Goal: Task Accomplishment & Management: Use online tool/utility

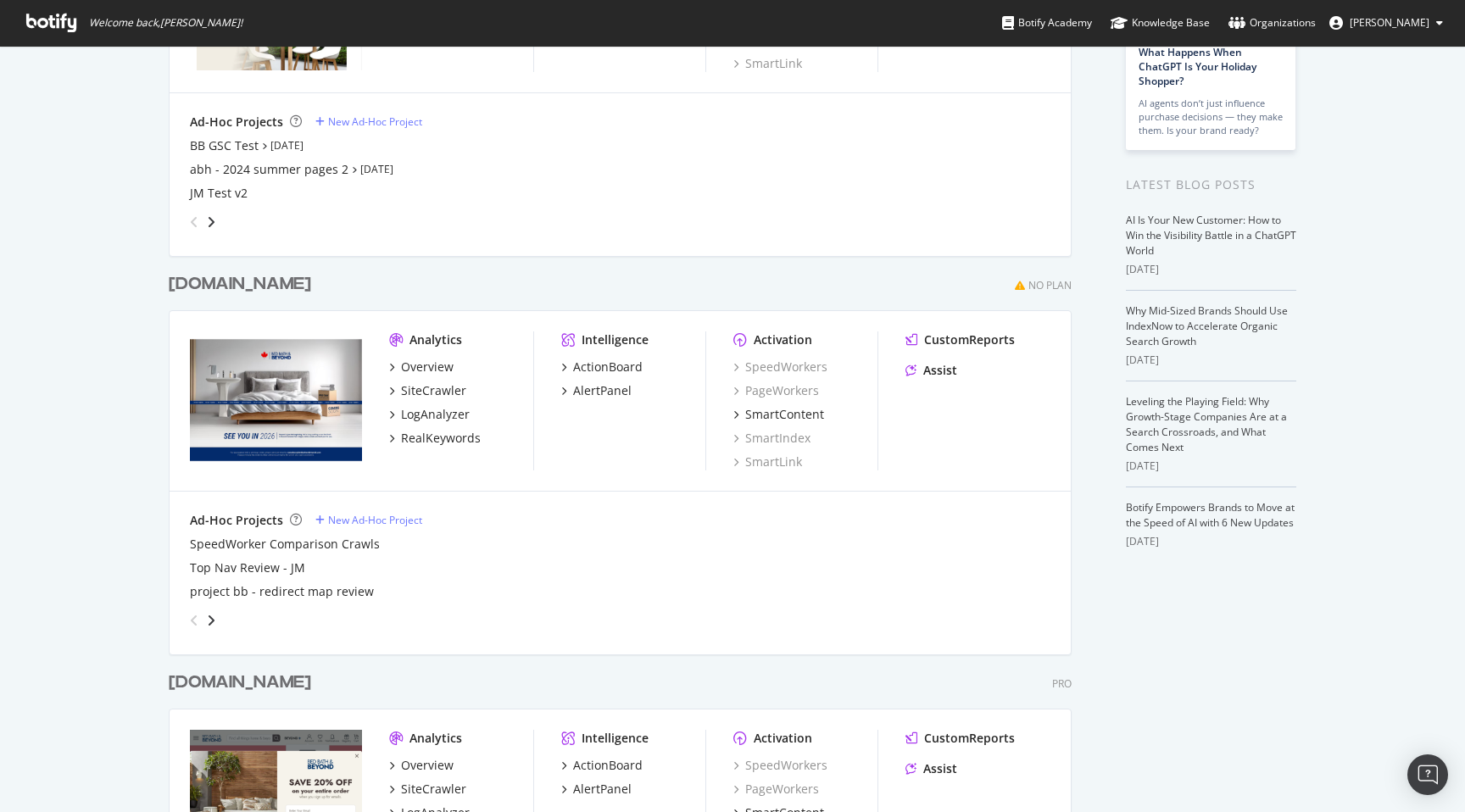
scroll to position [517, 0]
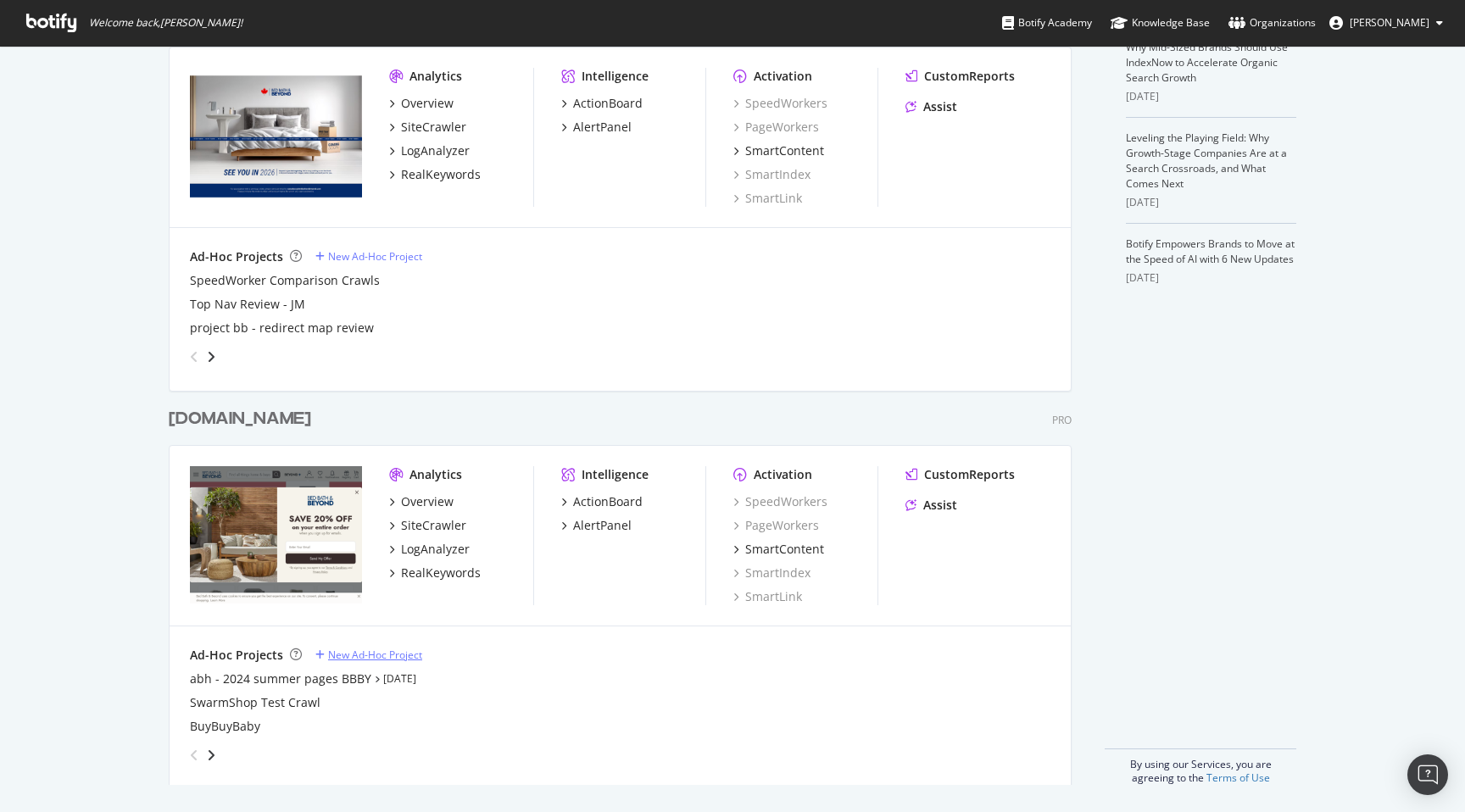
click at [400, 654] on div "New Ad-Hoc Project" at bounding box center [375, 654] width 94 height 14
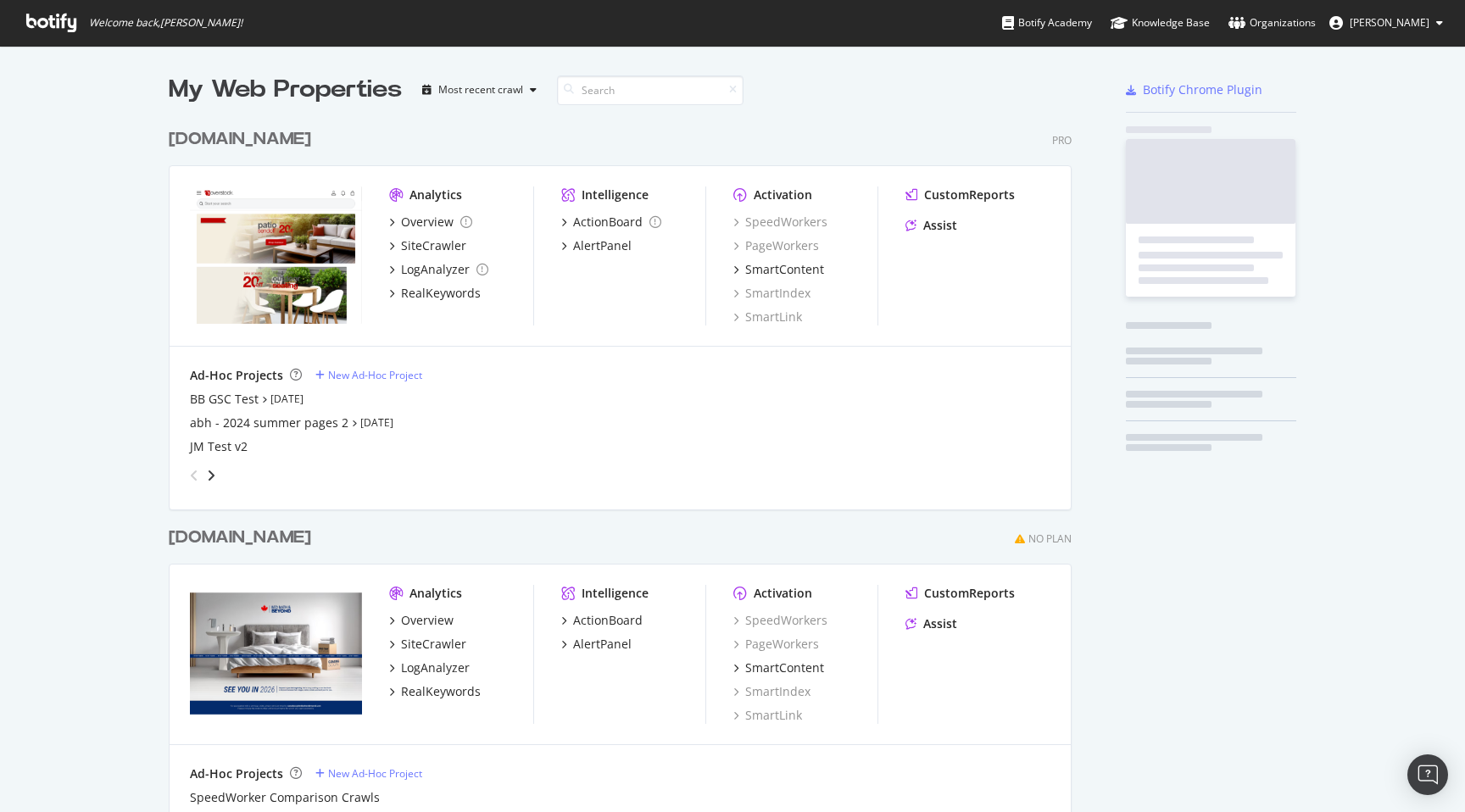
scroll to position [1195, 916]
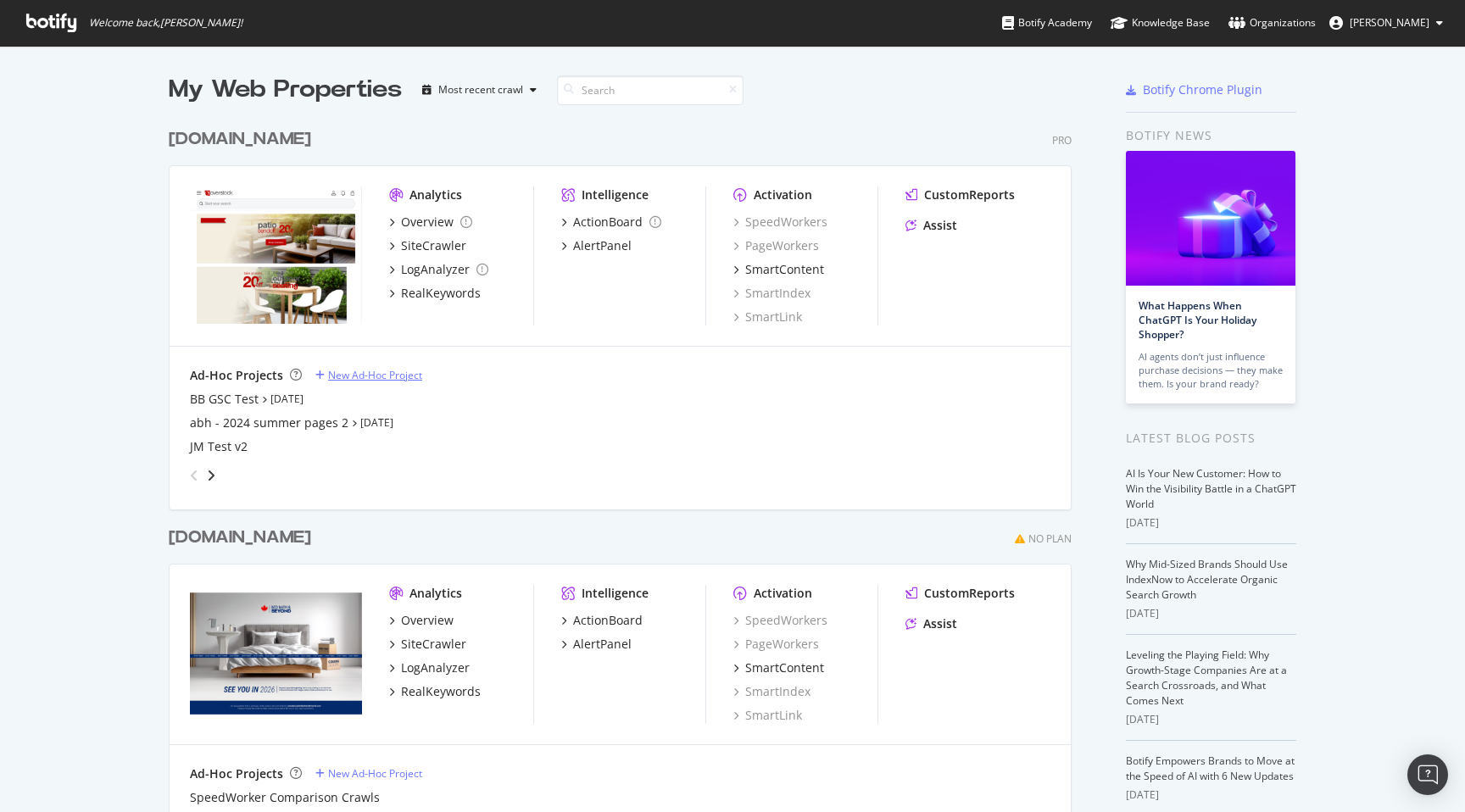
click at [361, 377] on div "New Ad-Hoc Project" at bounding box center [375, 374] width 94 height 14
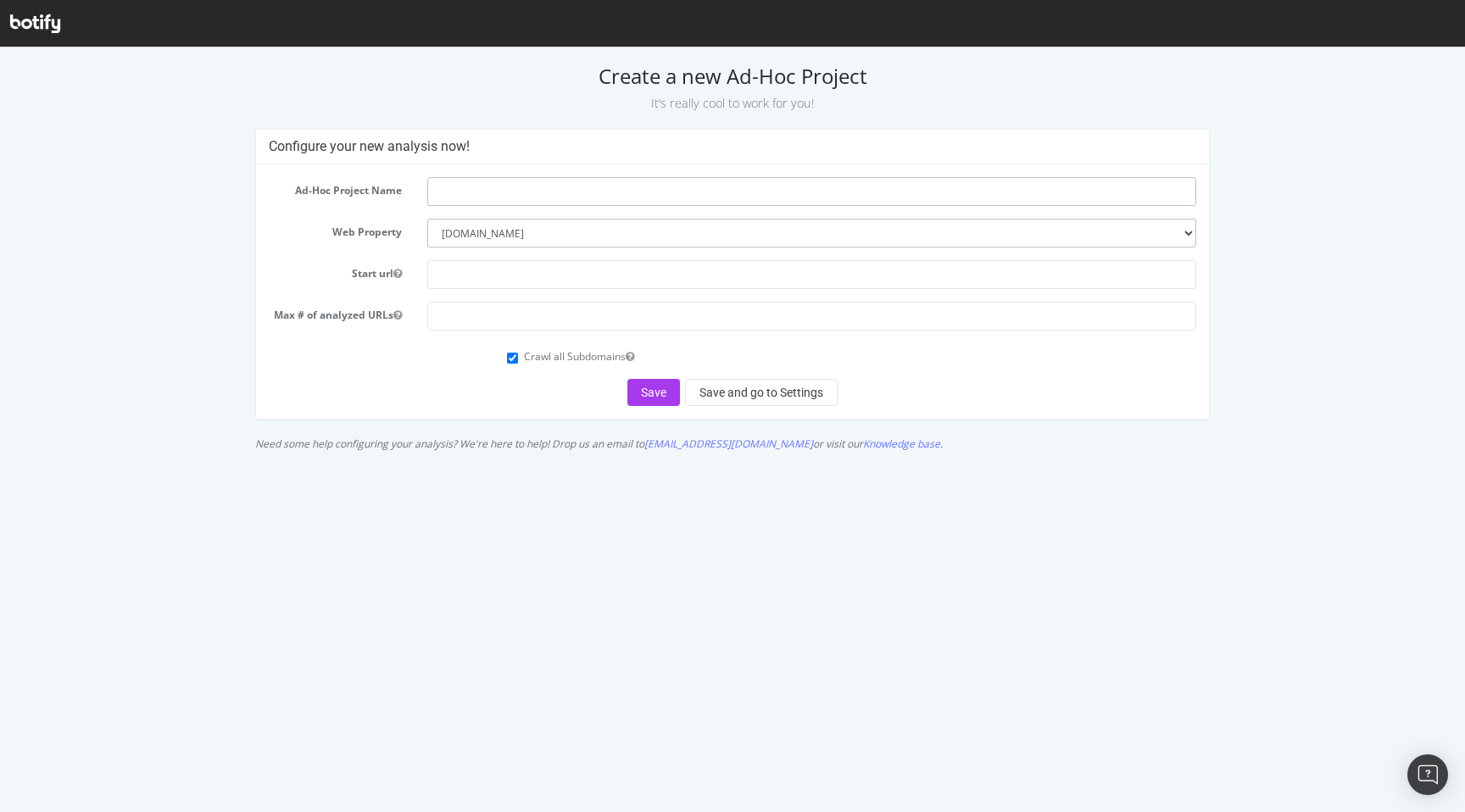
click at [529, 195] on input "text" at bounding box center [812, 191] width 769 height 29
type input "Post Re-Platforming Call"
click at [566, 320] on input "number" at bounding box center [812, 316] width 769 height 29
type input "2"
type input "5000"
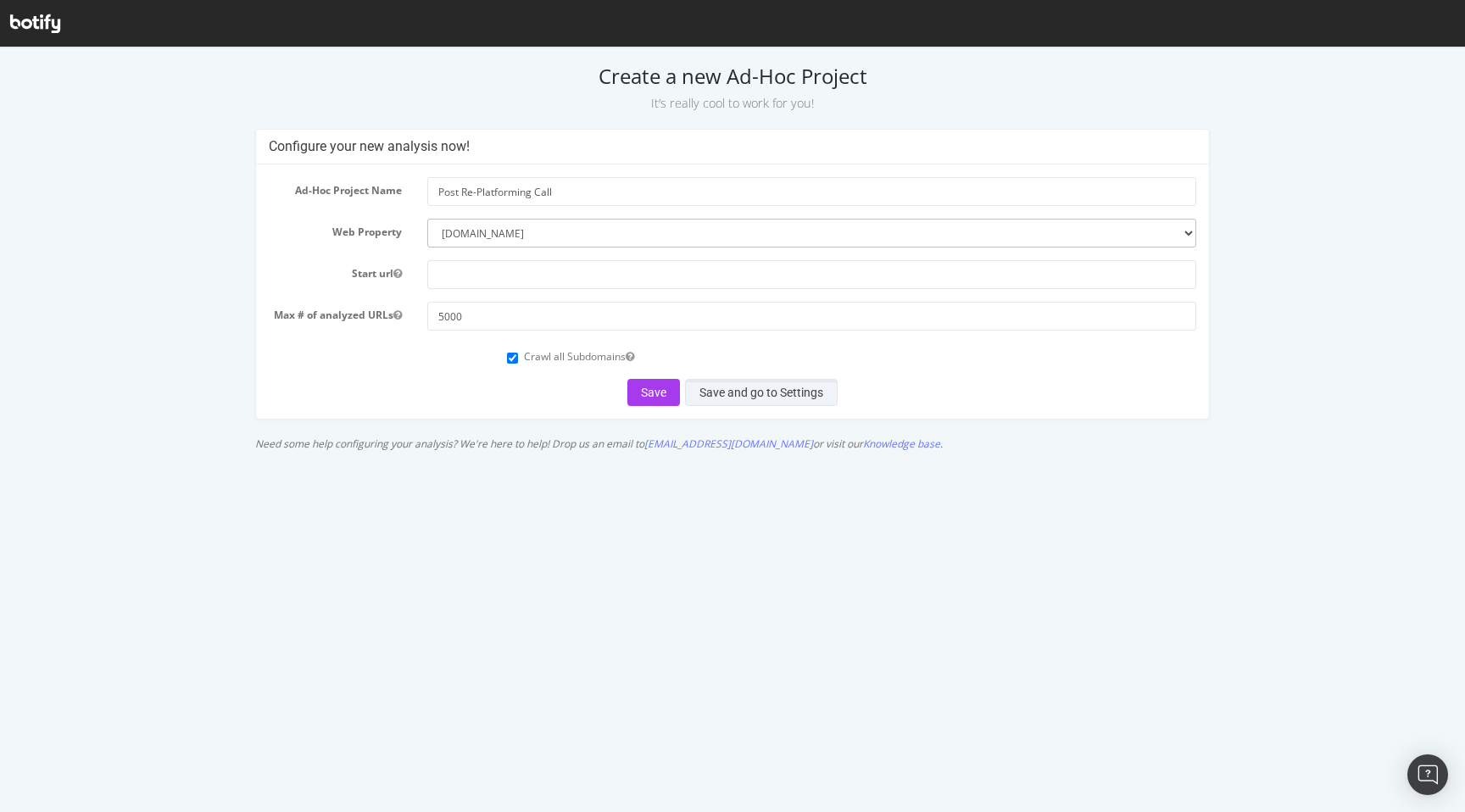
click at [730, 386] on button "Save and go to Settings" at bounding box center [762, 392] width 153 height 27
click at [624, 283] on input "text" at bounding box center [812, 275] width 769 height 29
type input "https://www.overstock.com"
click at [750, 388] on button "Save and go to Settings" at bounding box center [762, 392] width 153 height 27
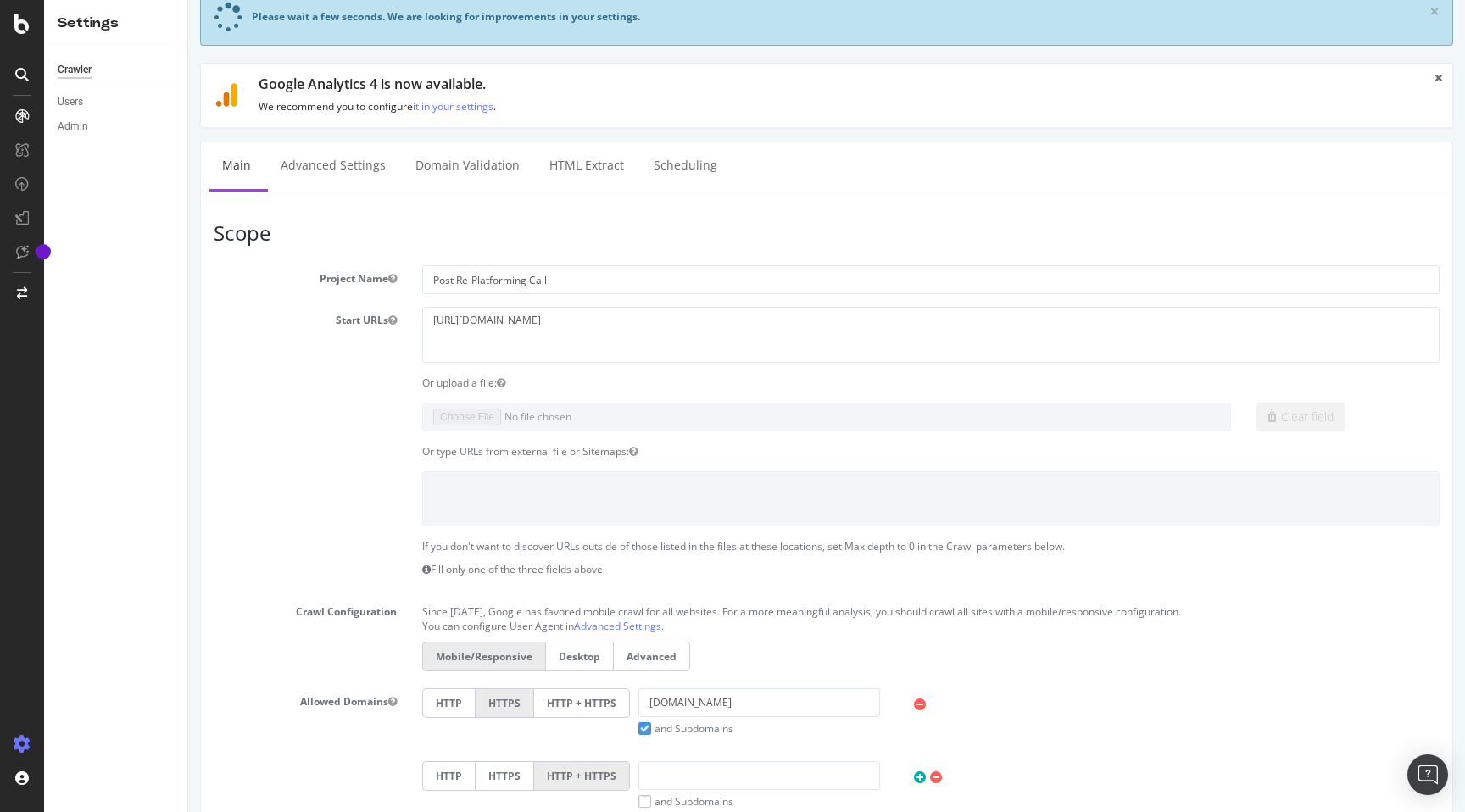
scroll to position [53, 0]
drag, startPoint x: 579, startPoint y: 333, endPoint x: 368, endPoint y: 325, distance: 211.2
click at [368, 325] on div "Start URLs https://www.overstock.com" at bounding box center [826, 333] width 1251 height 55
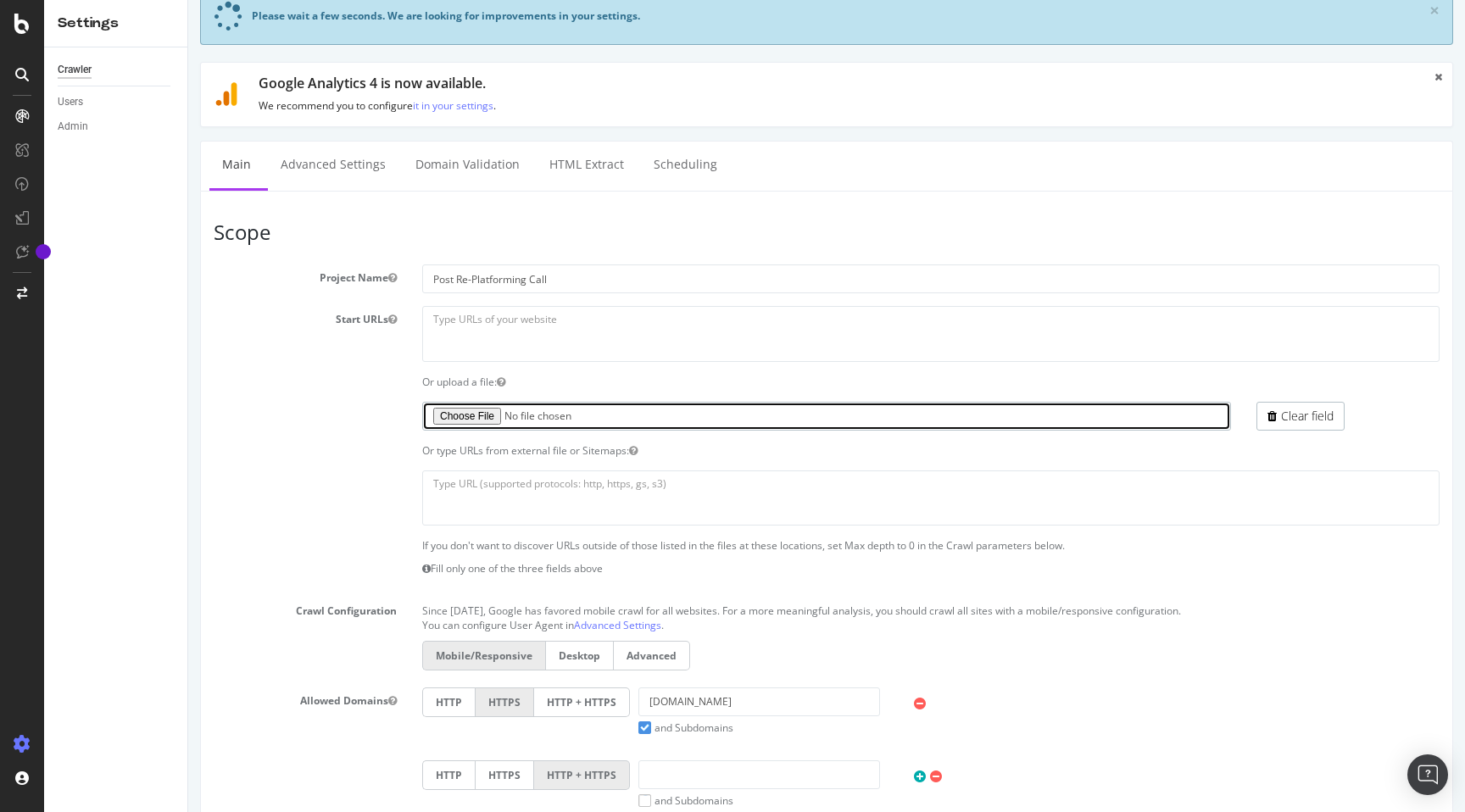
click at [454, 403] on input "file" at bounding box center [826, 416] width 809 height 29
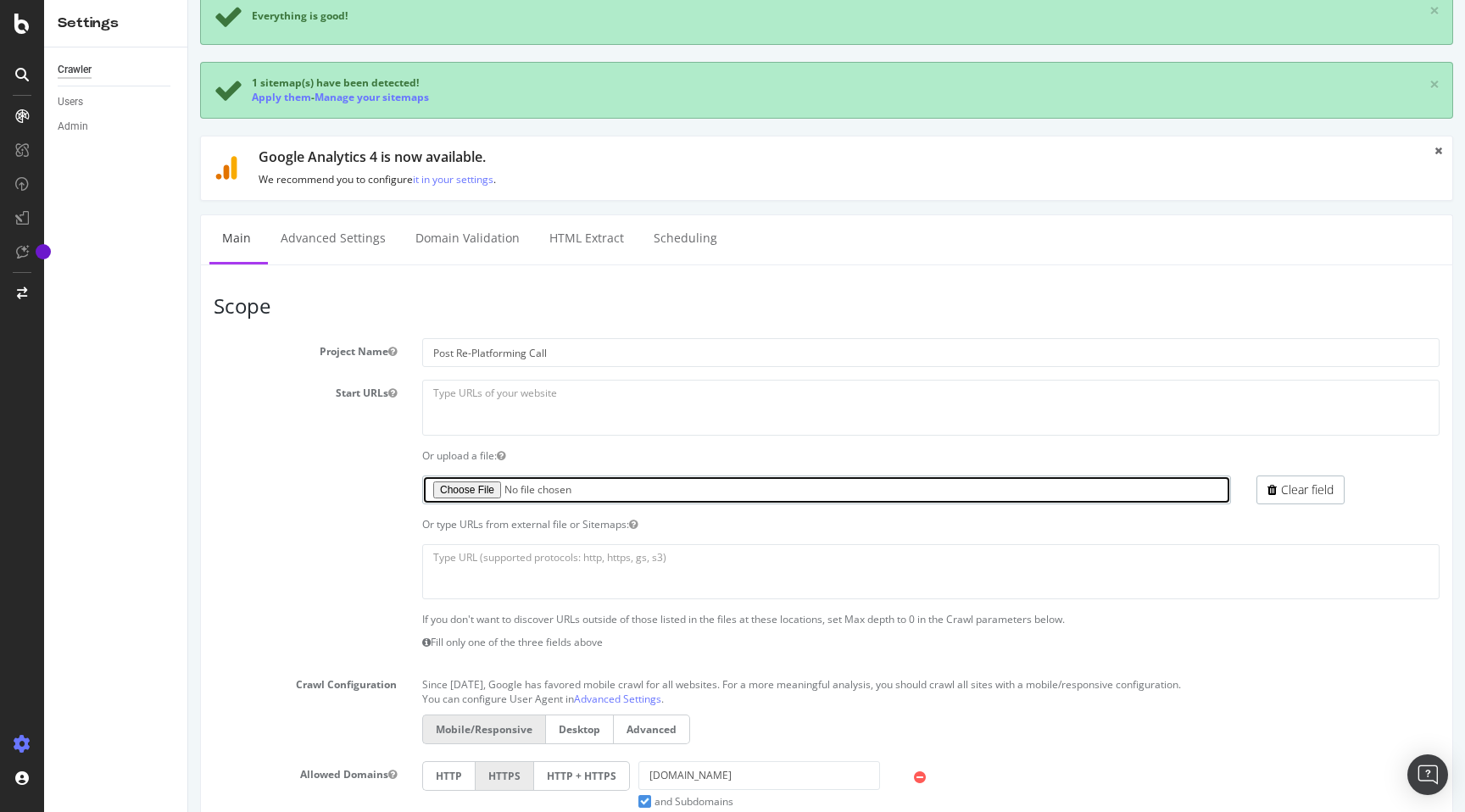
type input "C:\fakepath\Post migration botify crawl.xlsx"
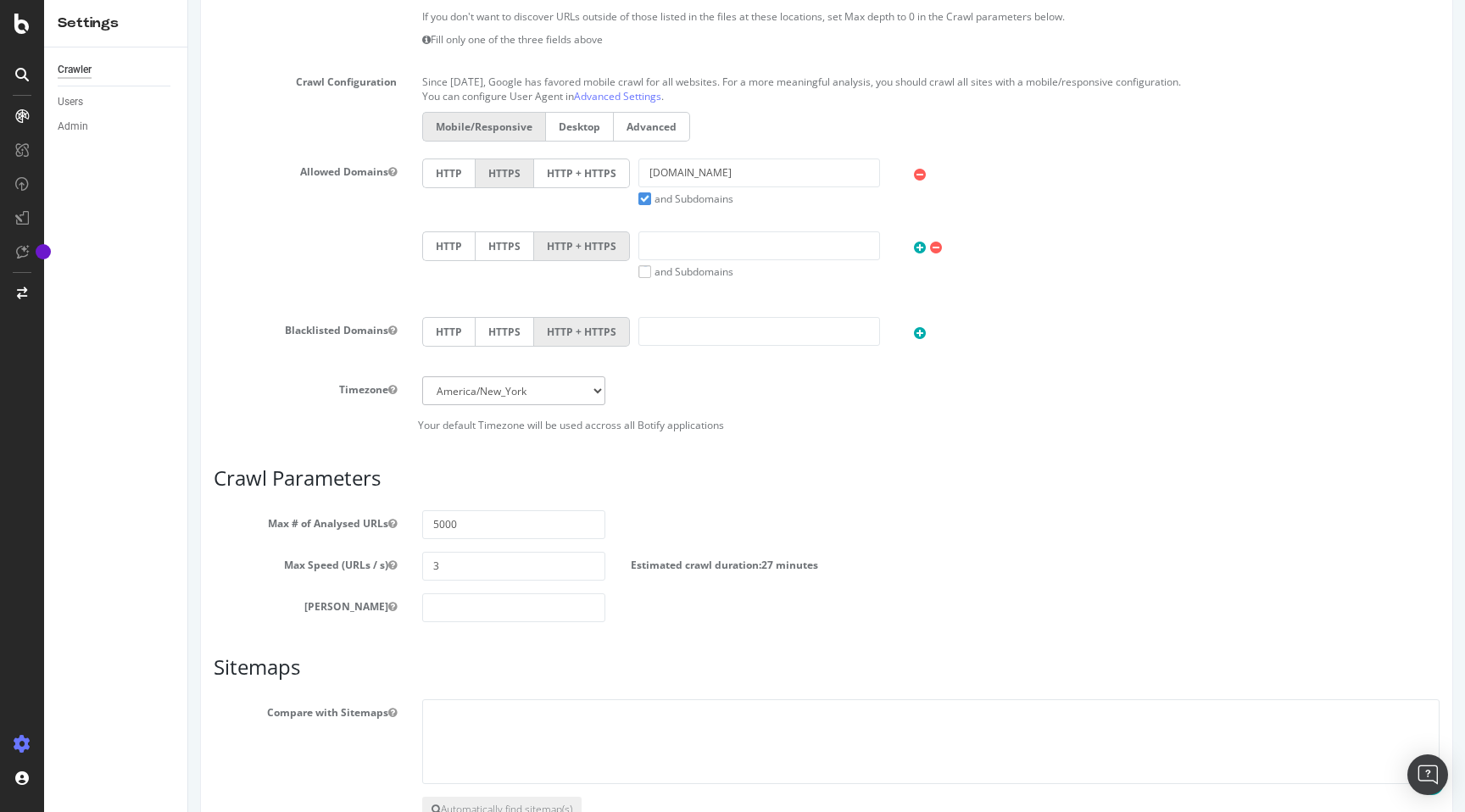
scroll to position [768, 0]
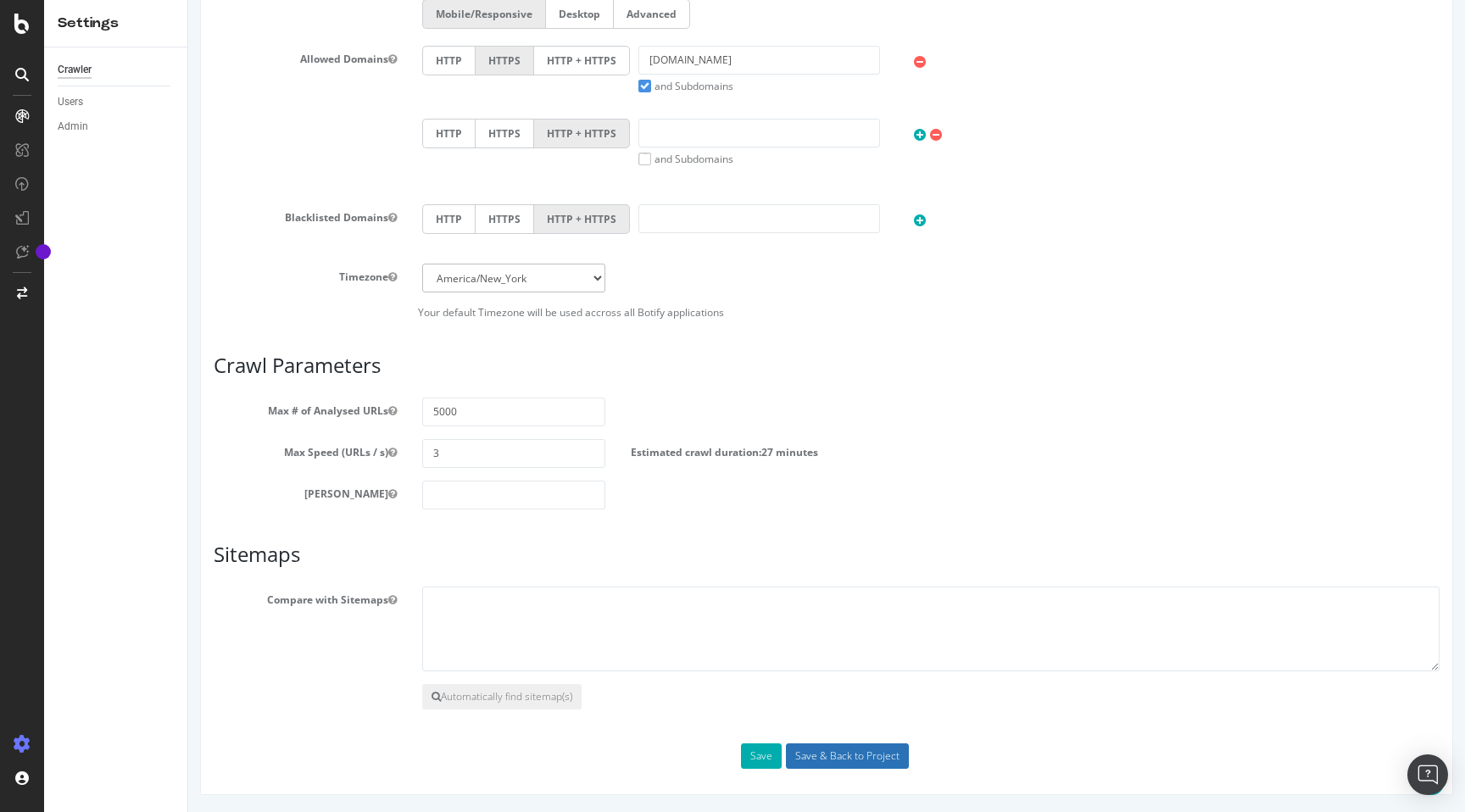
click at [838, 759] on input "Save & Back to Project" at bounding box center [847, 756] width 123 height 25
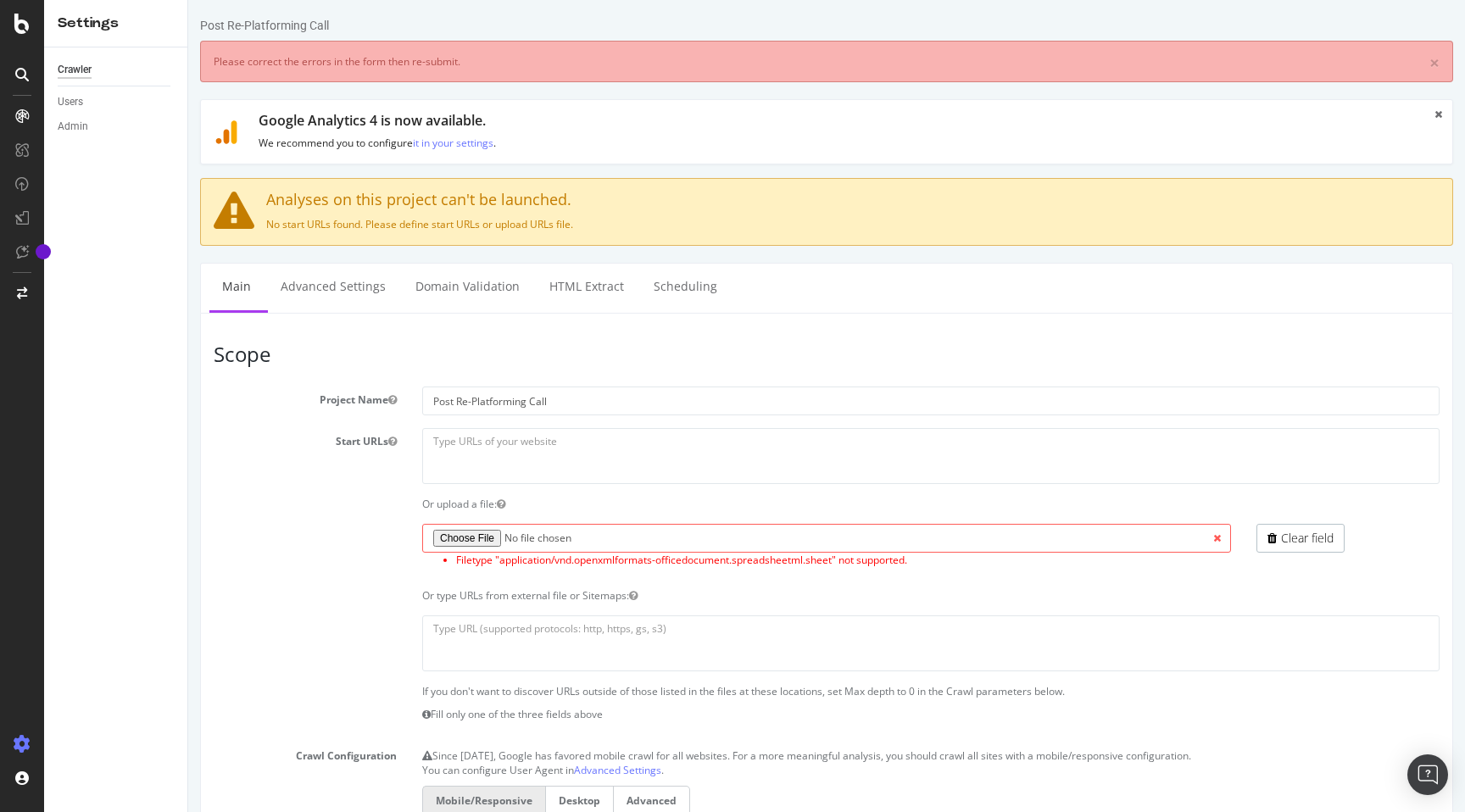
scroll to position [0, 0]
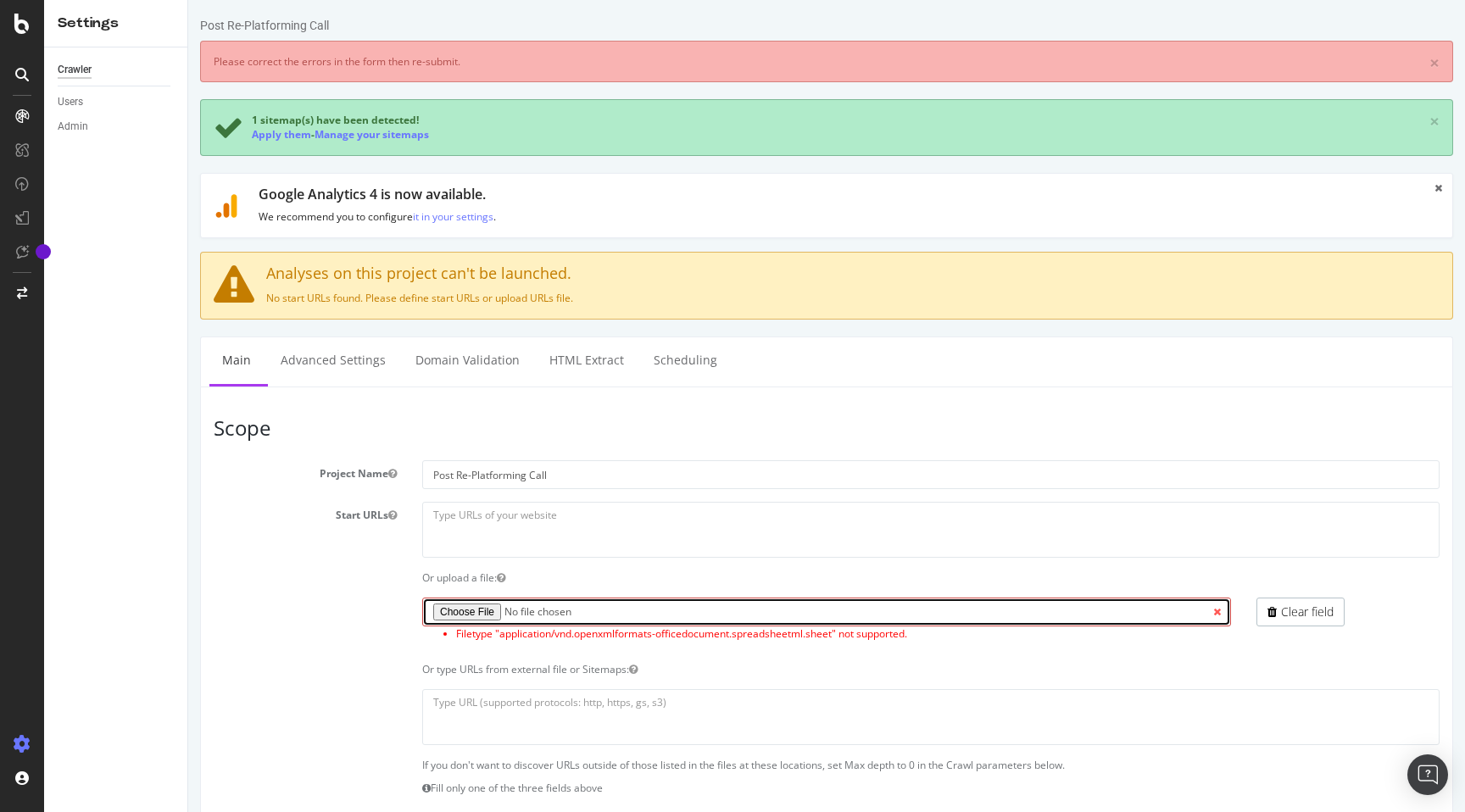
click at [468, 609] on input "file" at bounding box center [826, 611] width 809 height 29
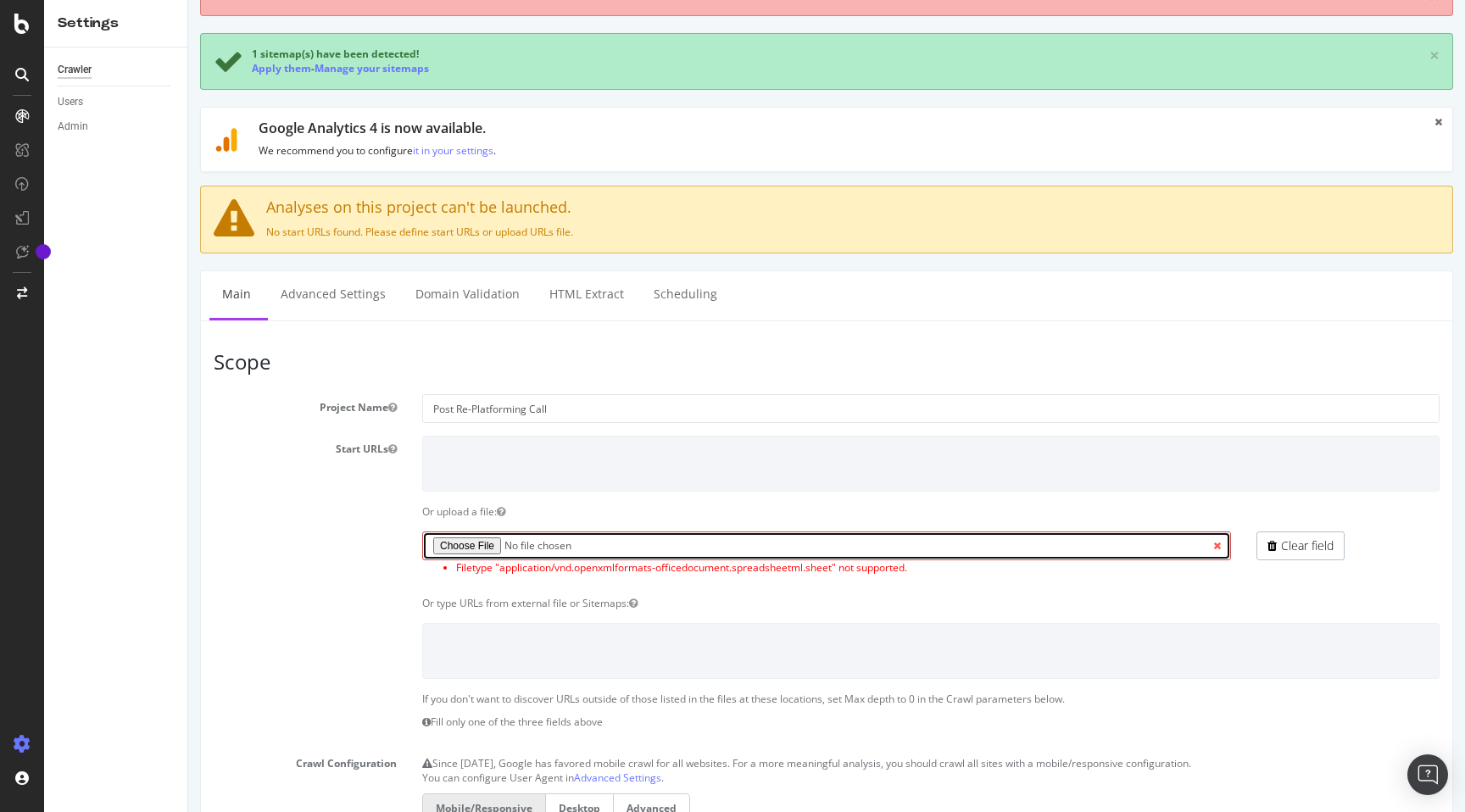
scroll to position [116, 0]
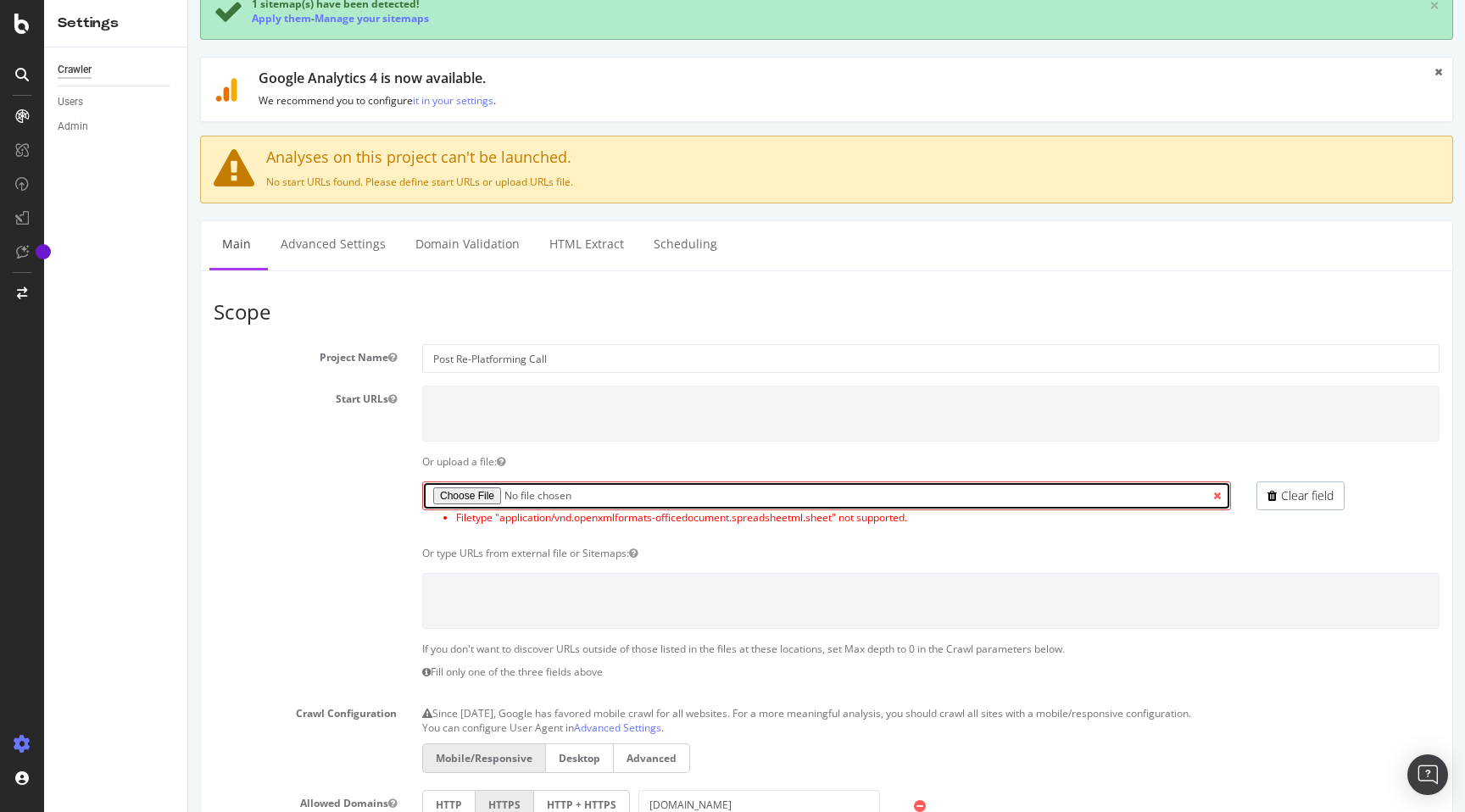
click at [458, 490] on input "file" at bounding box center [826, 496] width 809 height 29
type input "C:\fakepath\post migration botify crawl.txt"
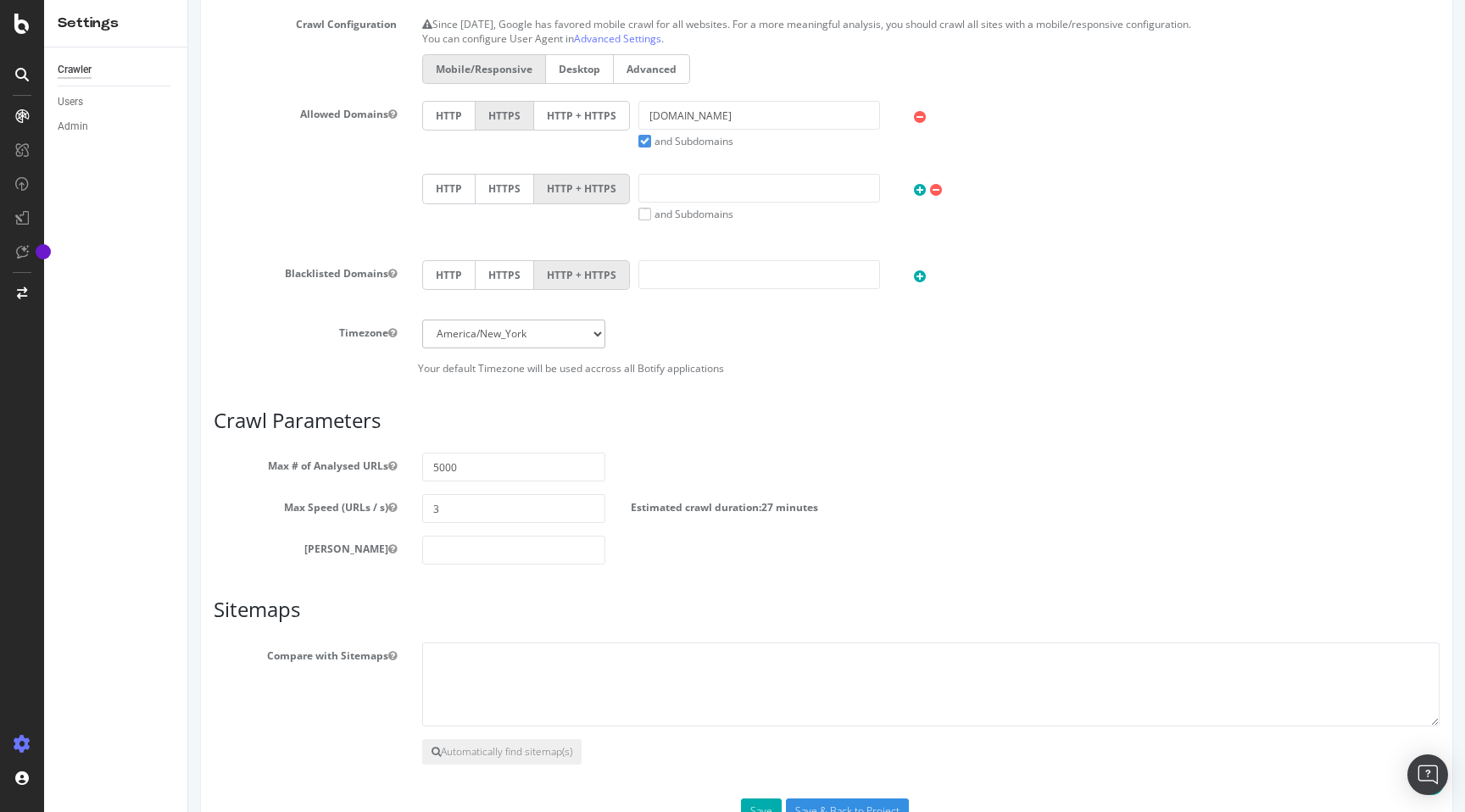
scroll to position [861, 0]
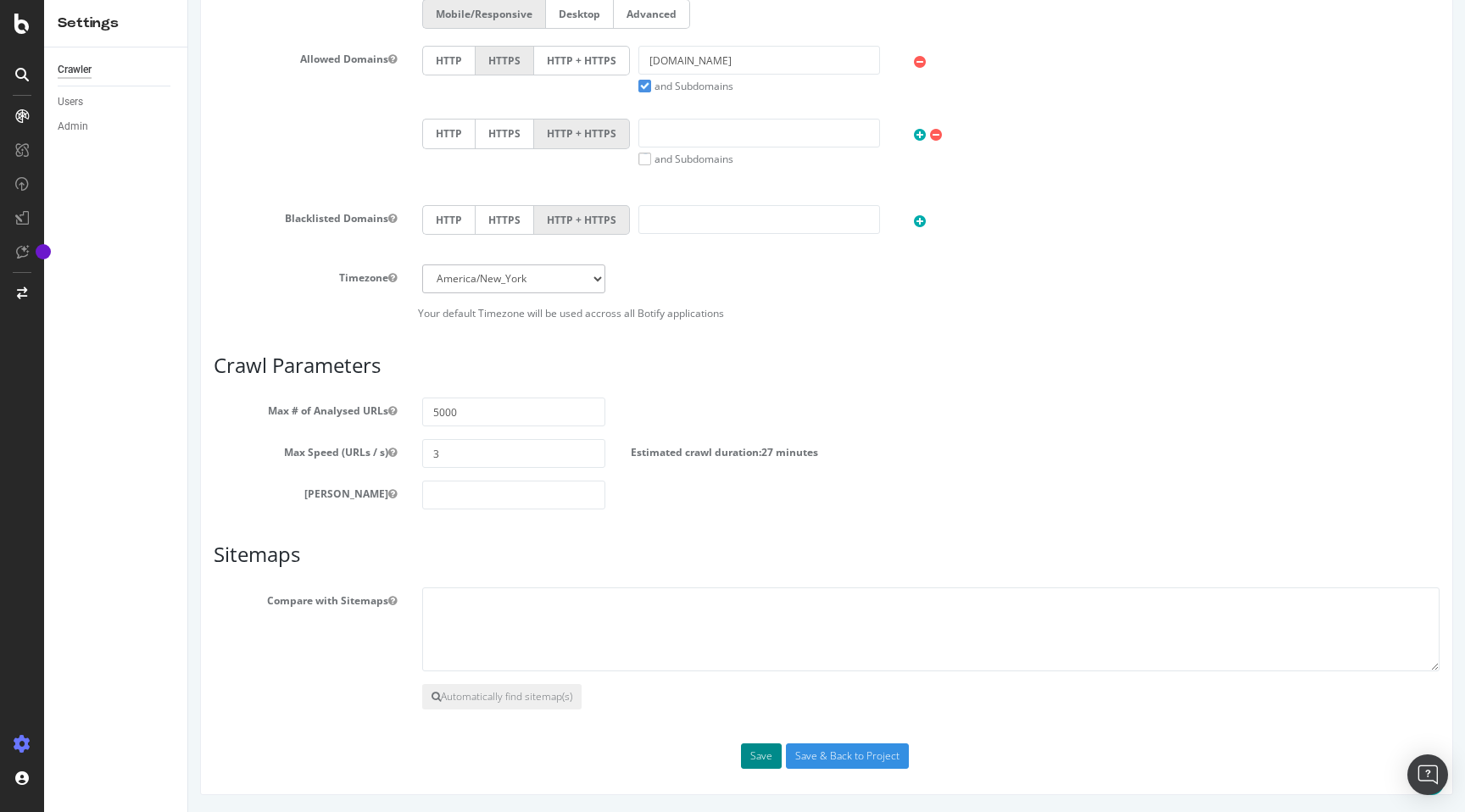
click at [763, 753] on button "Save" at bounding box center [761, 756] width 40 height 25
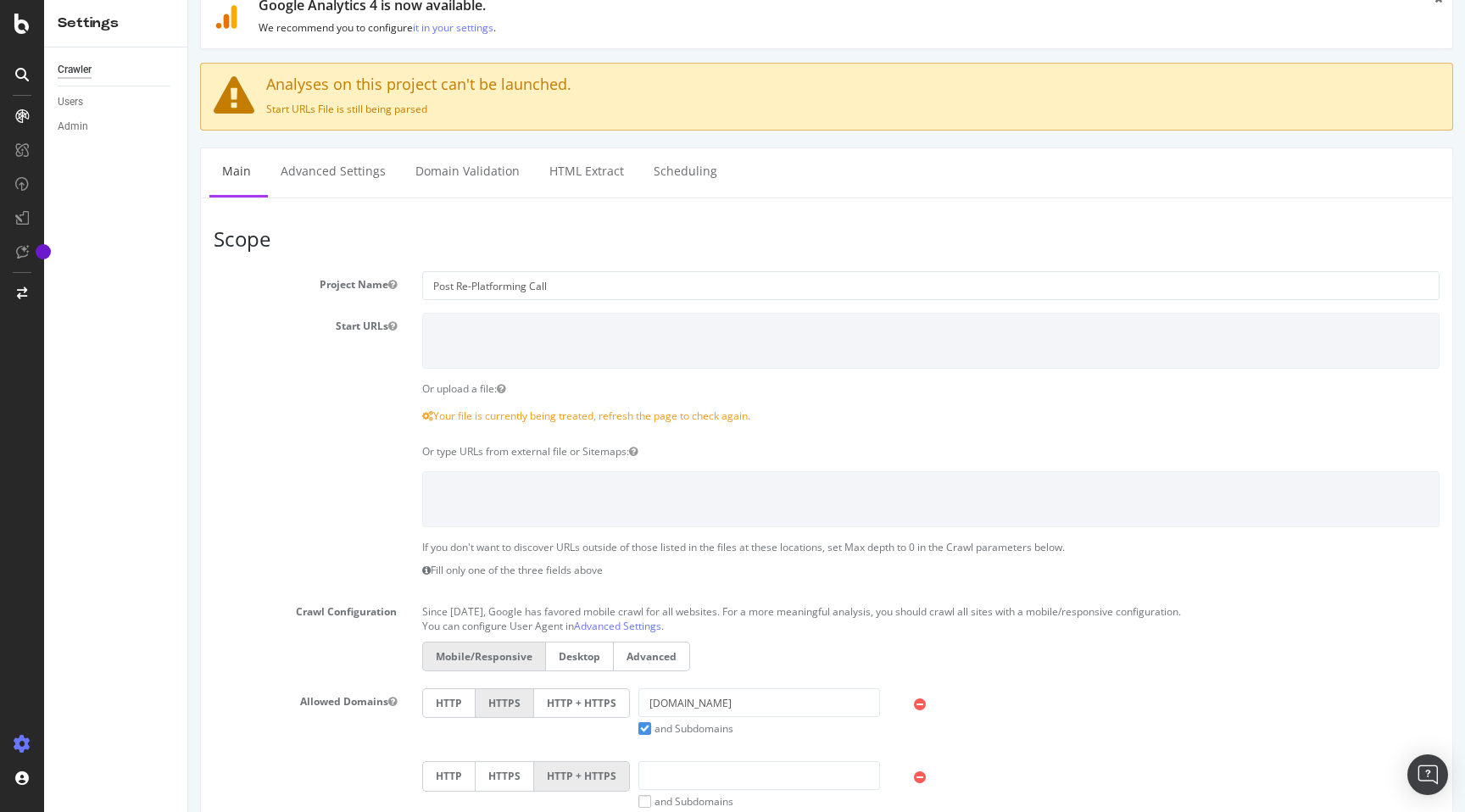
scroll to position [105, 0]
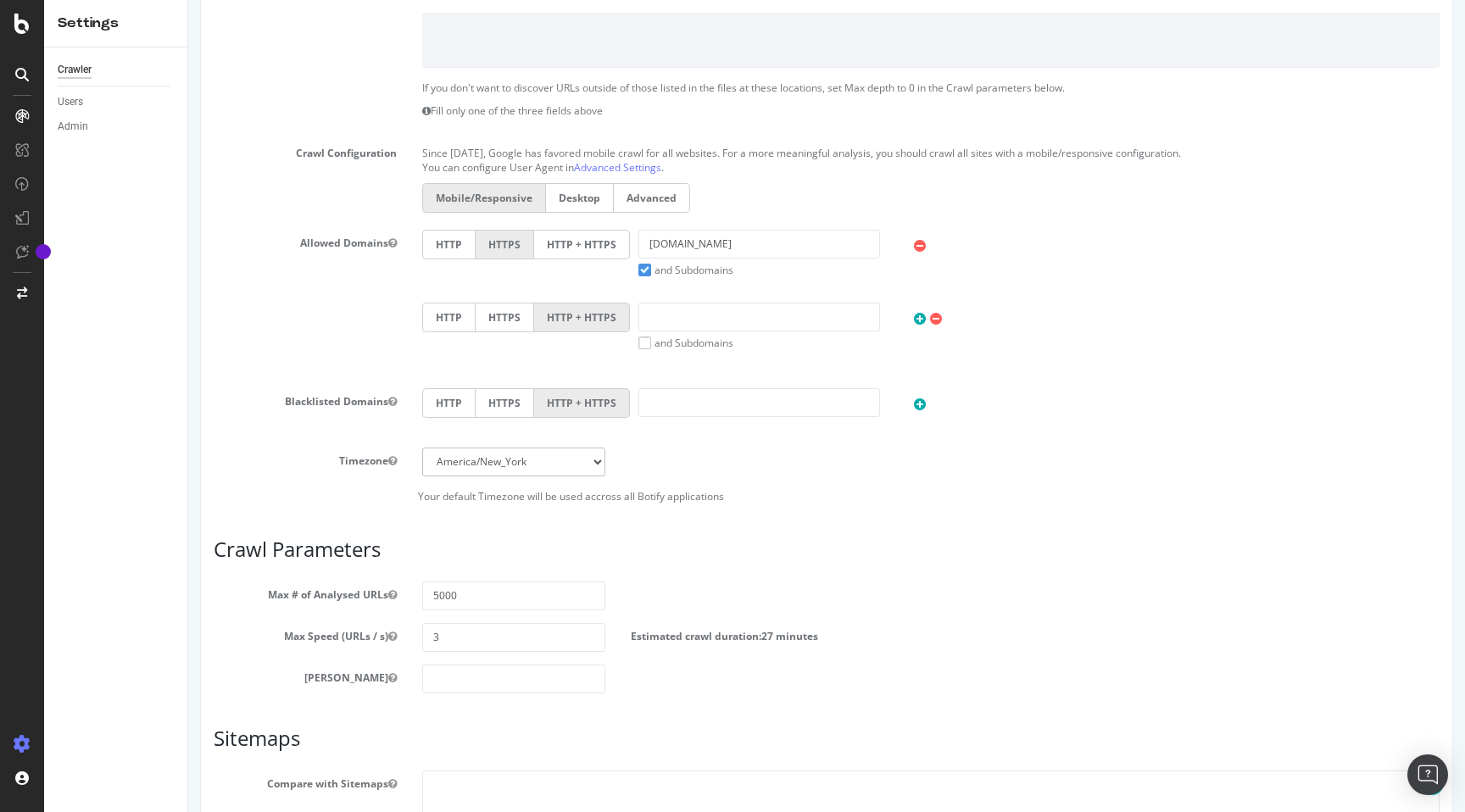
scroll to position [540, 0]
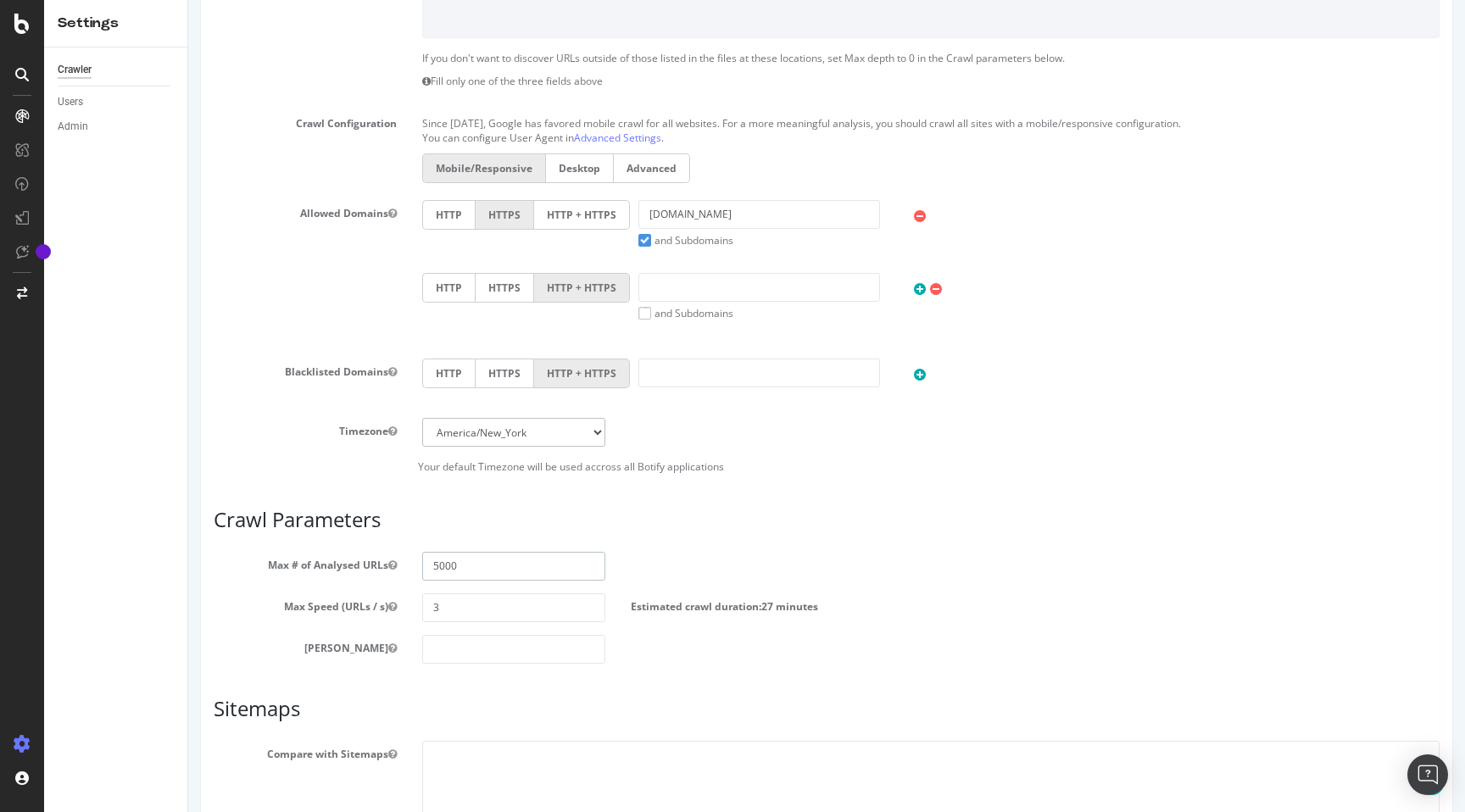
click at [487, 567] on input "5000" at bounding box center [513, 566] width 183 height 29
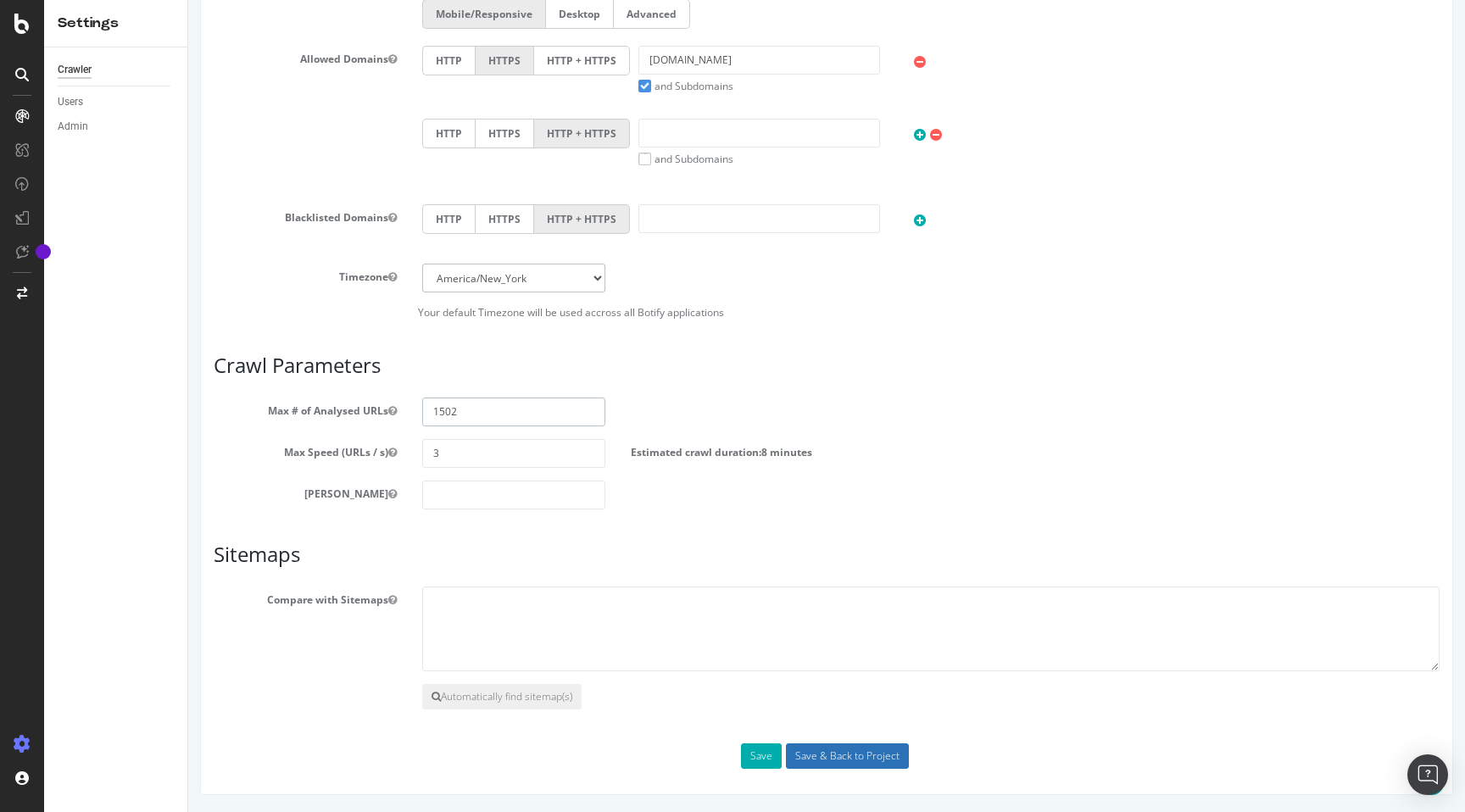
type input "1502"
click at [829, 757] on input "Save & Back to Project" at bounding box center [847, 756] width 123 height 25
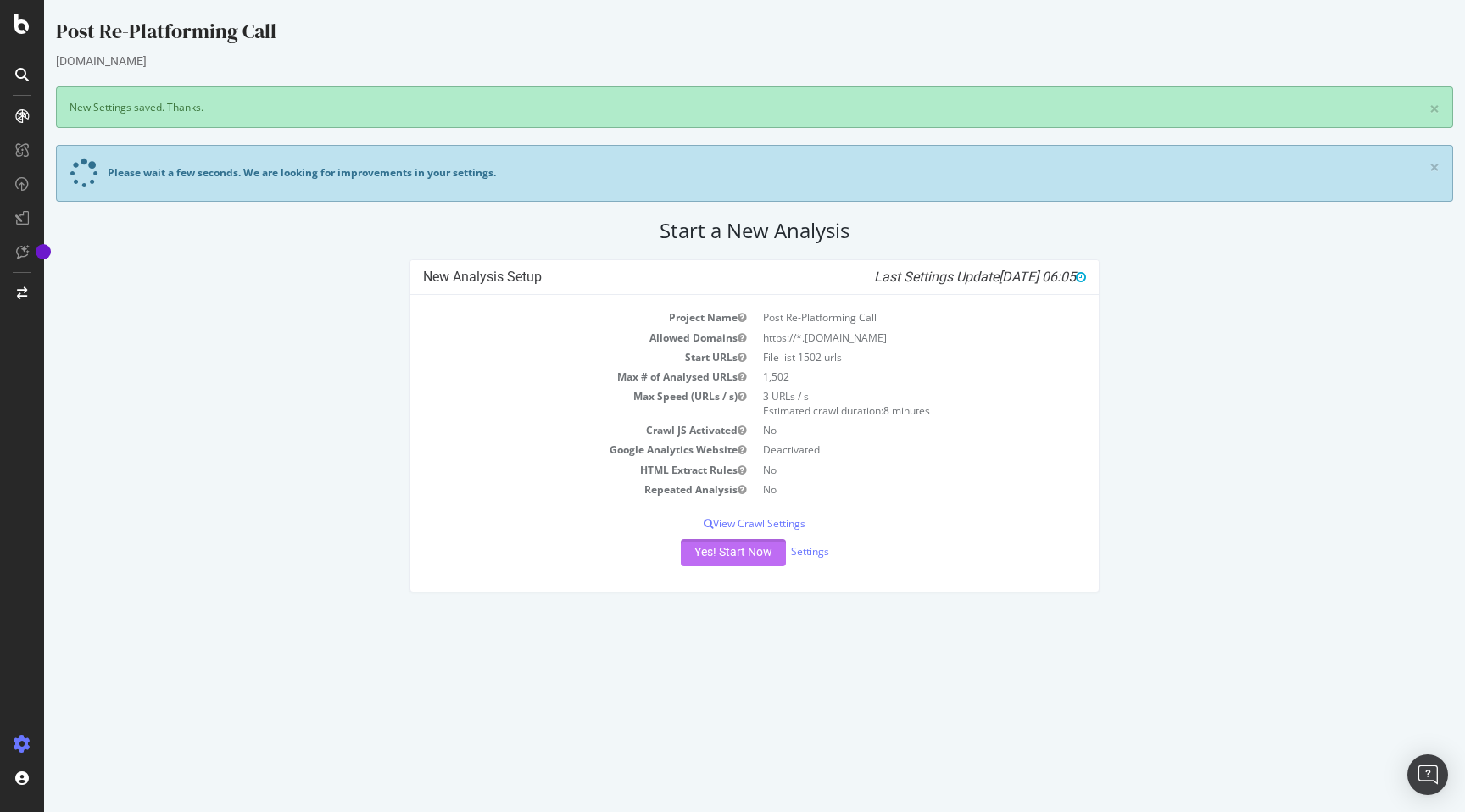
click at [711, 551] on button "Yes! Start Now" at bounding box center [733, 552] width 105 height 27
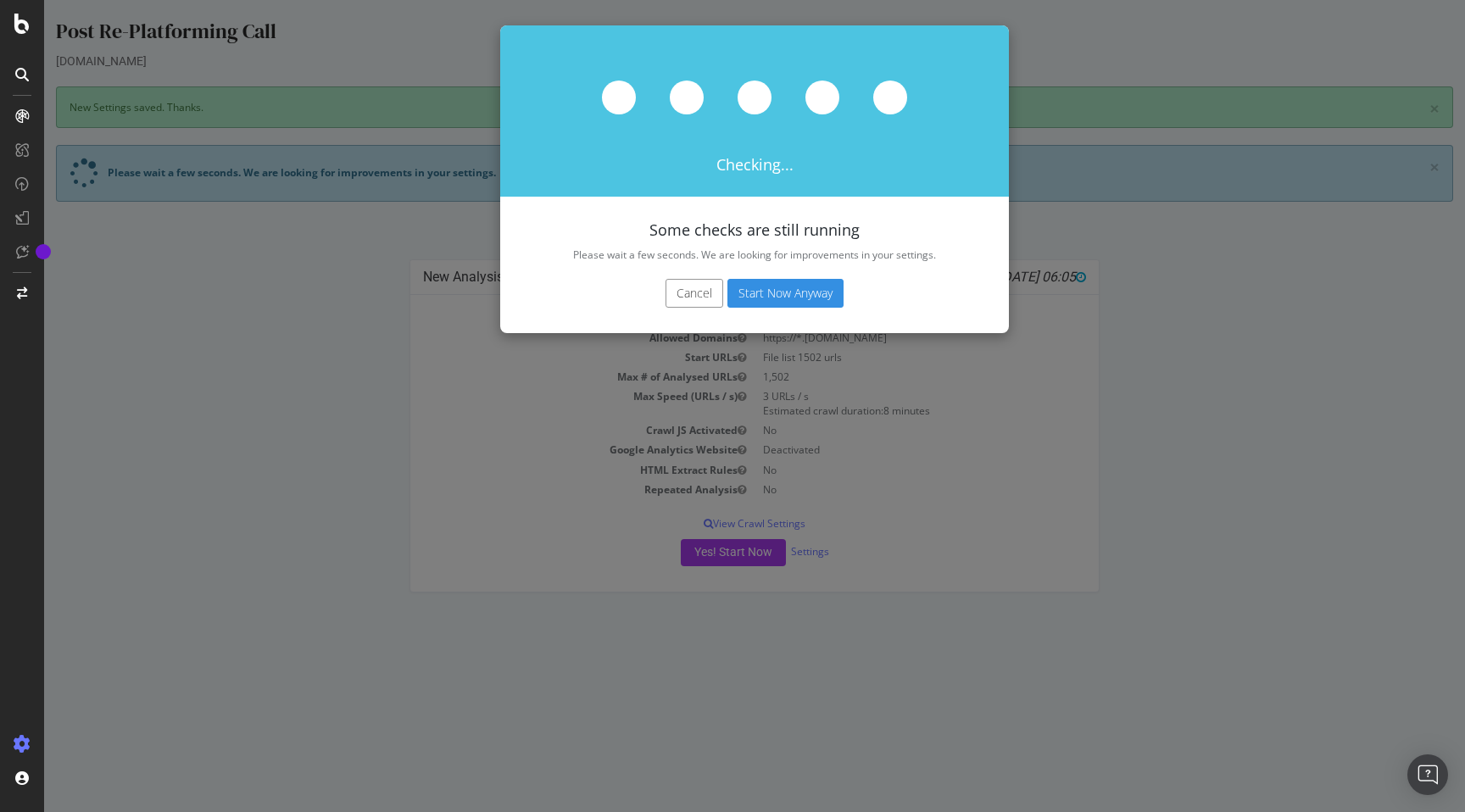
drag, startPoint x: 794, startPoint y: 294, endPoint x: 927, endPoint y: 278, distance: 134.0
click at [927, 278] on div "Cancel Start Now Anyway" at bounding box center [754, 293] width 483 height 29
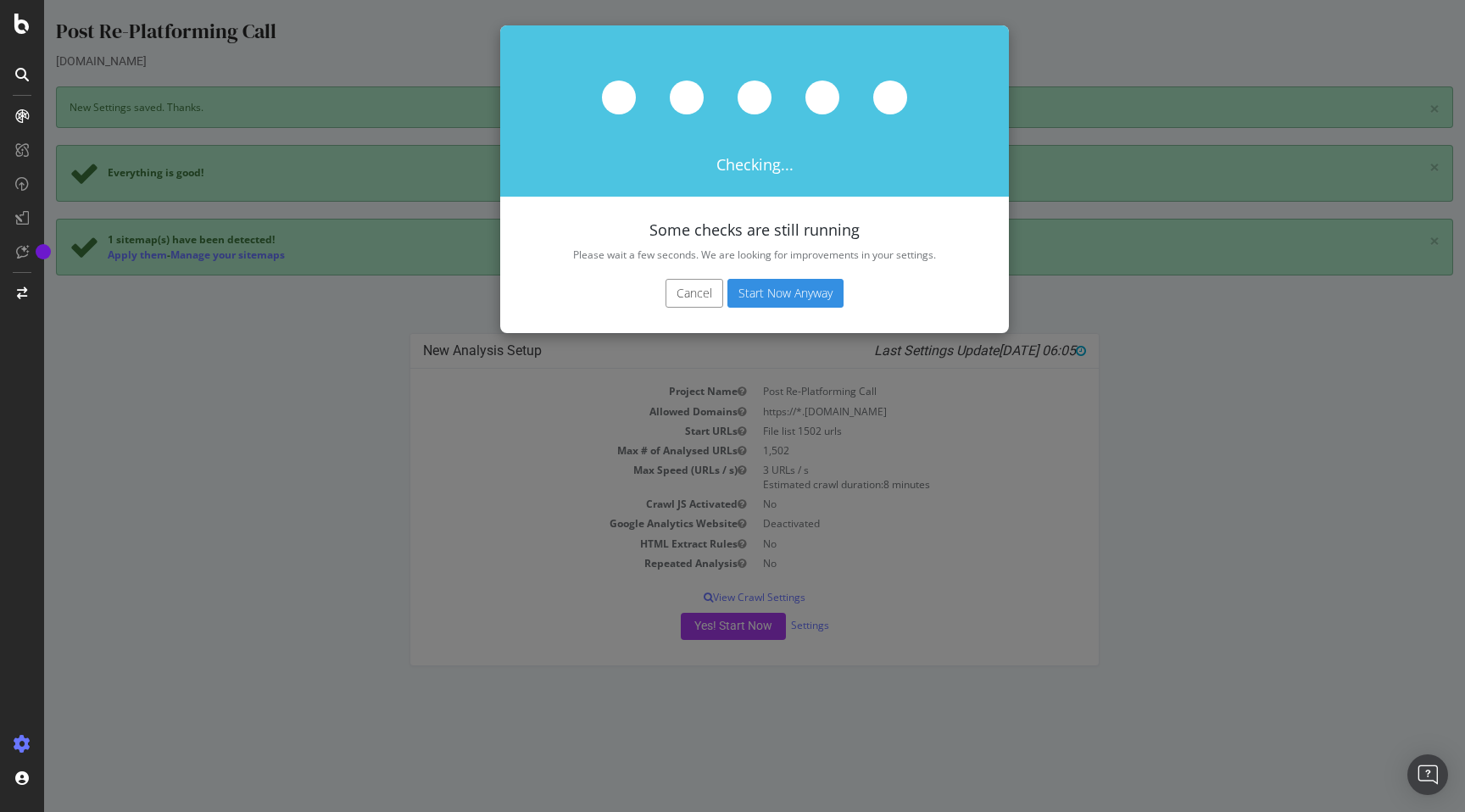
click at [783, 295] on button "Start Now Anyway" at bounding box center [786, 293] width 116 height 29
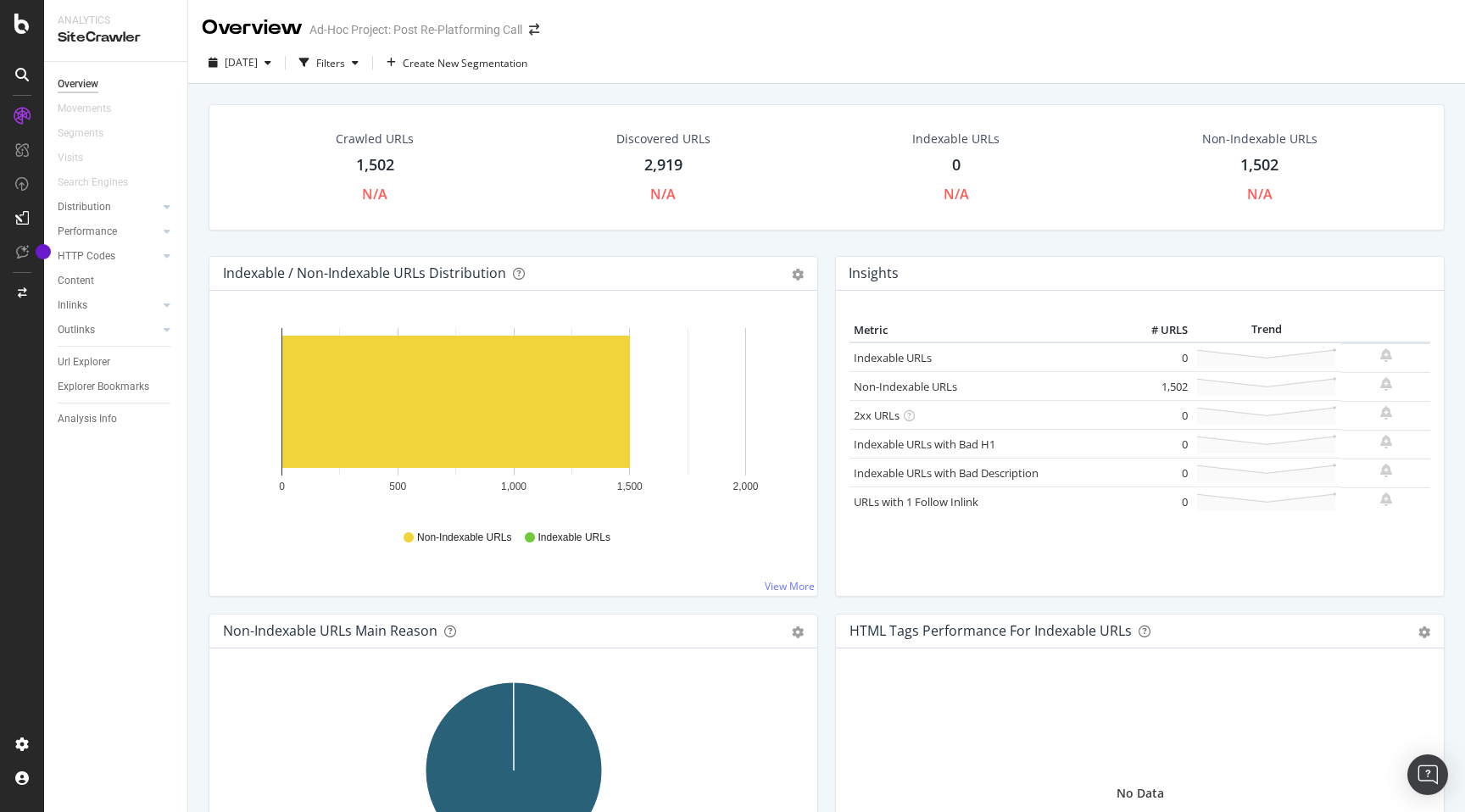
click at [1251, 163] on div "1,502" at bounding box center [1260, 166] width 38 height 23
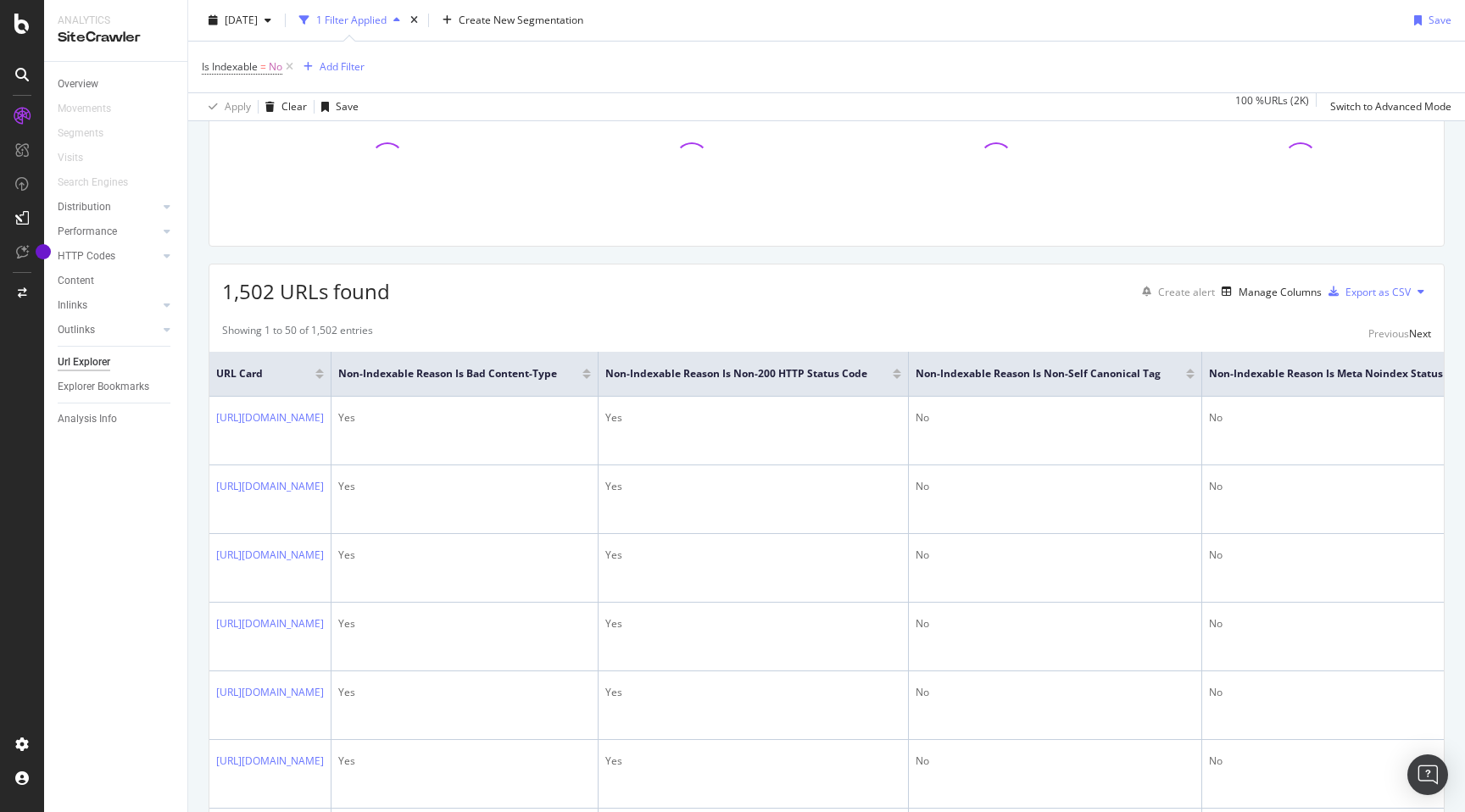
scroll to position [176, 0]
